Goal: Information Seeking & Learning: Learn about a topic

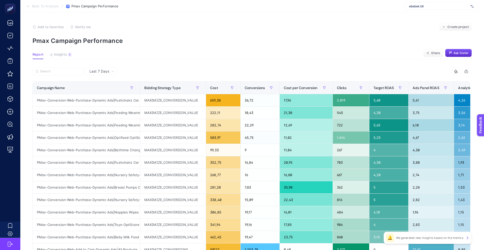
click at [238, 46] on article "Add to favorites false Notify me Create project Pmax Campaign Performance Repor…" at bounding box center [252, 211] width 464 height 397
click at [112, 53] on section "Report Insights 3 We generated new insights based on the metrics Share Ask [PER…" at bounding box center [253, 56] width 440 height 7
click at [67, 53] on button "Insights 3 We generated new insights based on the metrics" at bounding box center [61, 56] width 22 height 7
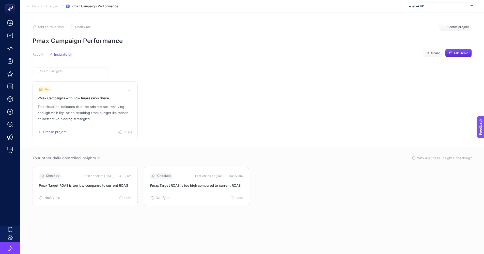
click at [109, 104] on p "This situation indicates that the ads are not receiving enough visibility, ofte…" at bounding box center [85, 113] width 95 height 18
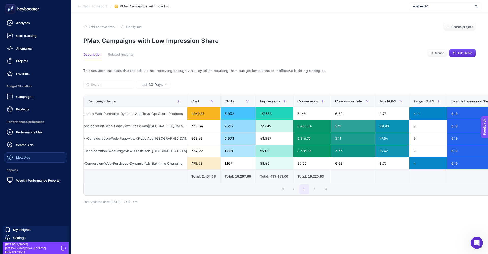
click at [25, 159] on span "Meta Ads" at bounding box center [23, 158] width 14 height 4
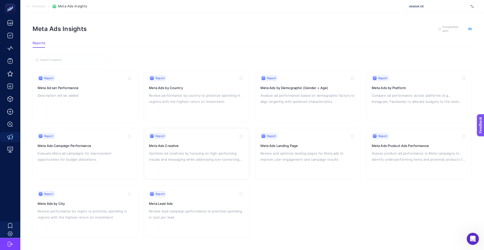
click at [176, 152] on p "Optimize ad creatives by focusing on high-performing visuals and messaging whil…" at bounding box center [196, 157] width 95 height 12
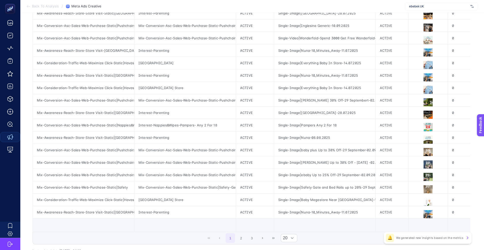
scroll to position [123, 0]
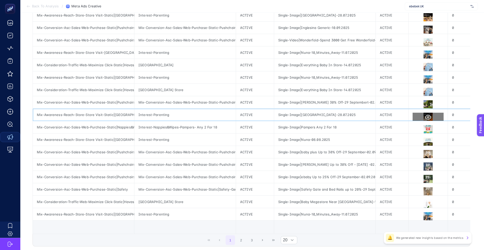
click at [428, 117] on icon at bounding box center [428, 117] width 6 height 6
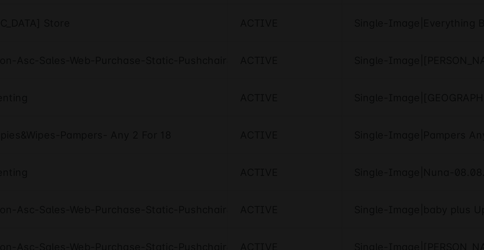
scroll to position [138, 0]
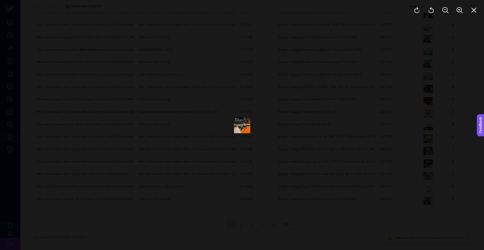
click at [305, 91] on div at bounding box center [242, 125] width 484 height 250
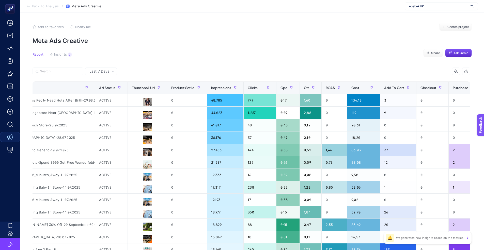
scroll to position [0, 281]
click at [219, 87] on span "Impressions" at bounding box center [221, 88] width 20 height 4
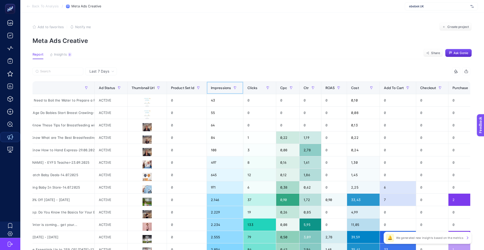
click at [223, 87] on span "Impressions" at bounding box center [221, 88] width 20 height 4
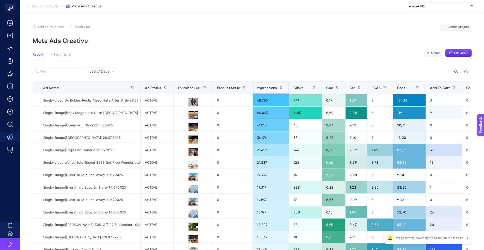
scroll to position [0, 235]
click at [237, 49] on article "Add to favorites false Notify me Create project Meta Ads Creative Report Insigh…" at bounding box center [252, 211] width 464 height 397
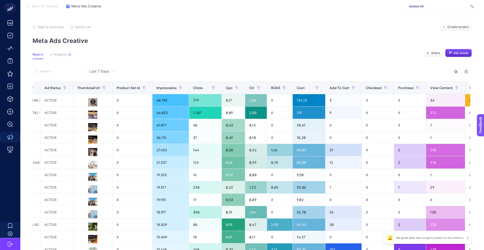
scroll to position [0, 337]
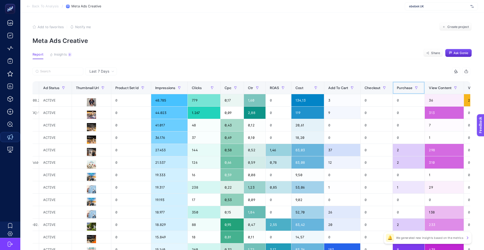
click at [409, 87] on span "Purchase" at bounding box center [405, 88] width 16 height 4
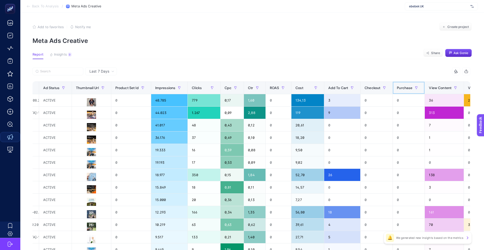
click at [409, 87] on span "Purchase" at bounding box center [405, 88] width 16 height 4
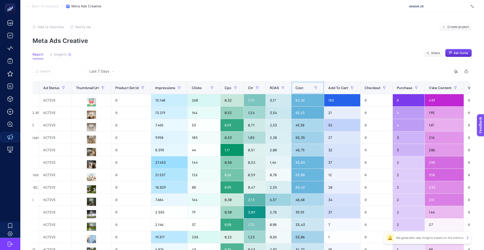
click at [307, 86] on div "Cost" at bounding box center [308, 88] width 24 height 8
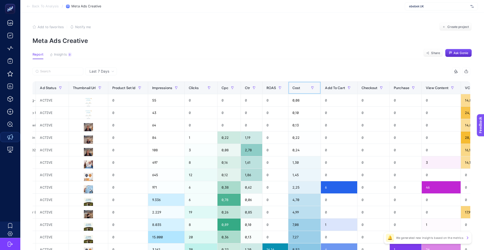
click at [307, 91] on div "Cost" at bounding box center [305, 88] width 24 height 8
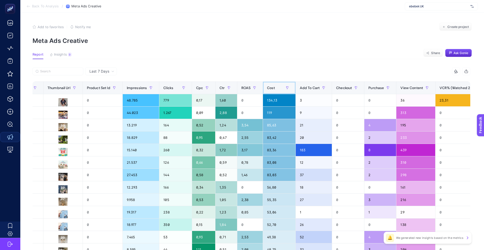
scroll to position [0, 385]
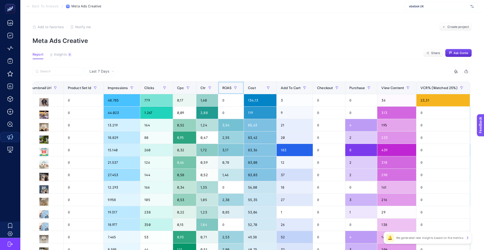
click at [232, 90] on span "ROAS" at bounding box center [227, 88] width 9 height 4
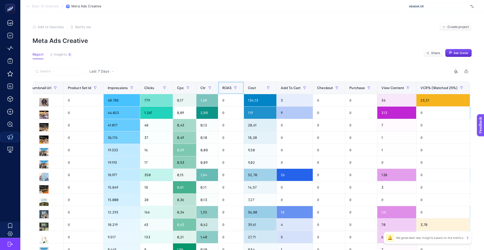
click at [232, 89] on span "ROAS" at bounding box center [227, 88] width 9 height 4
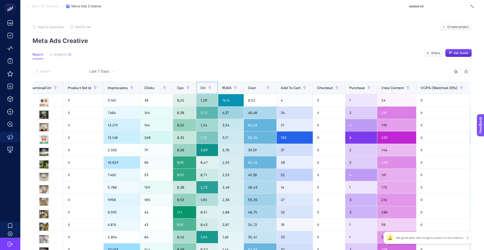
click at [204, 89] on span "Ctr" at bounding box center [203, 88] width 5 height 4
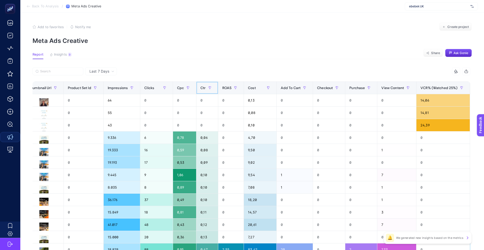
click at [206, 89] on span "Ctr" at bounding box center [203, 88] width 5 height 4
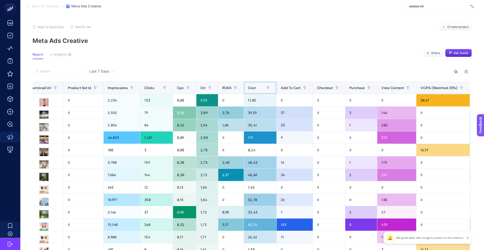
click at [260, 86] on div "Cost" at bounding box center [260, 88] width 24 height 8
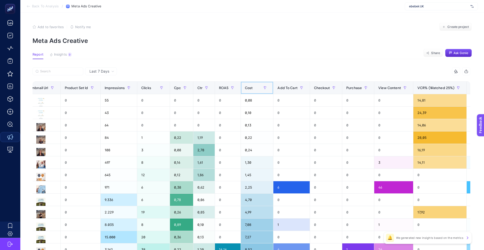
click at [256, 88] on div "Cost" at bounding box center [257, 88] width 24 height 8
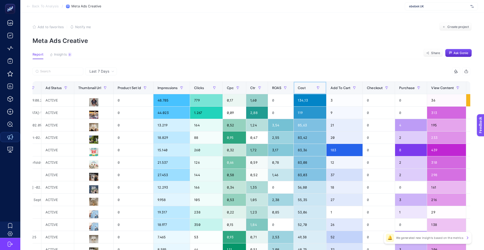
scroll to position [0, 338]
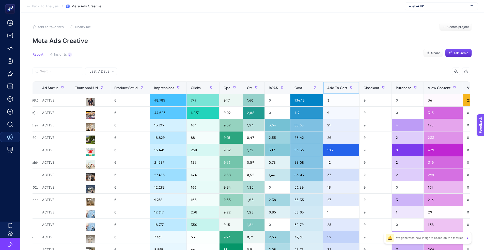
click at [347, 85] on div "Add To Cart" at bounding box center [342, 88] width 28 height 8
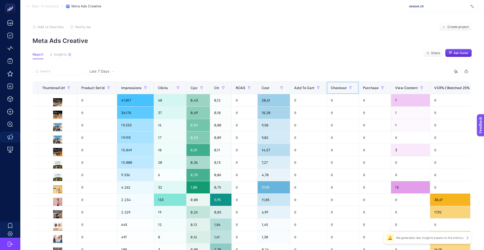
click at [345, 86] on span "Checkout" at bounding box center [339, 88] width 16 height 4
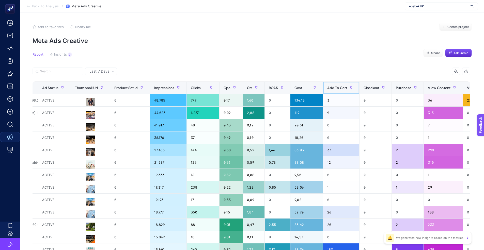
click at [347, 86] on span "Add To Cart" at bounding box center [338, 88] width 20 height 4
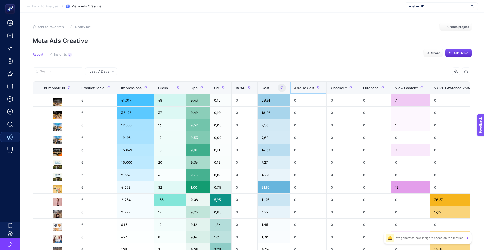
click at [315, 87] on span "Add To Cart" at bounding box center [304, 88] width 20 height 4
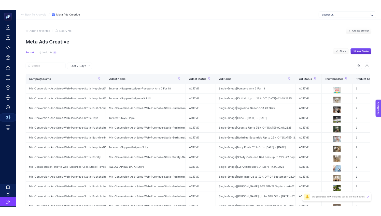
scroll to position [0, 0]
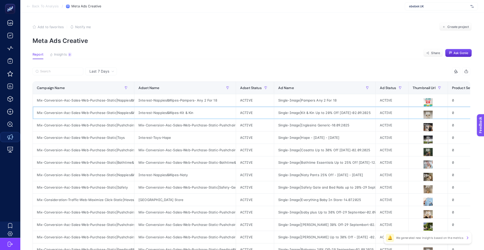
click at [99, 111] on div "Mix-Conversion-Asc-Sales-Web-Purchase-Static|Nappies&Wipes" at bounding box center [83, 113] width 101 height 12
copy tr "Mix-Conversion-Asc-Sales-Web-Purchase-Static|Nappies&Wipes"
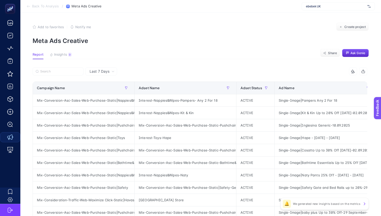
click at [198, 66] on article "Add to favorites false Notify me Create project Meta Ads Creative Report Insigh…" at bounding box center [200, 211] width 360 height 397
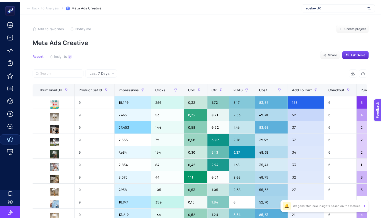
scroll to position [0, 375]
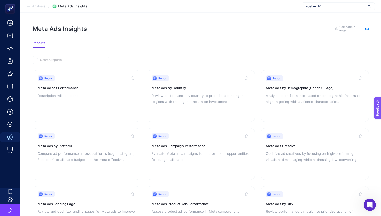
scroll to position [0, 3]
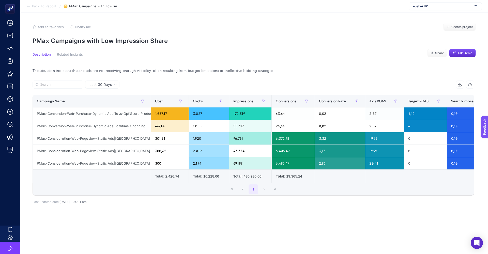
click at [251, 61] on div "This situation indicates that the ads are not receiving enough visibility, ofte…" at bounding box center [253, 144] width 450 height 171
